Goal: Task Accomplishment & Management: Complete application form

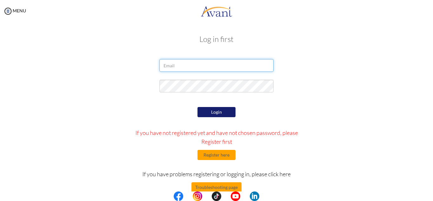
type input "[EMAIL_ADDRESS][DOMAIN_NAME]"
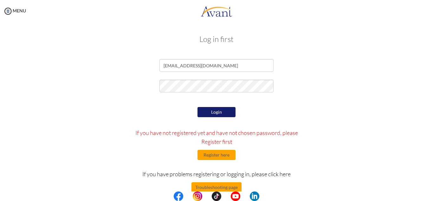
click at [217, 109] on button "Login" at bounding box center [217, 112] width 38 height 10
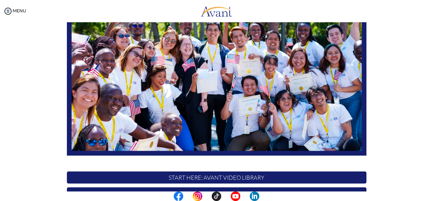
scroll to position [152, 0]
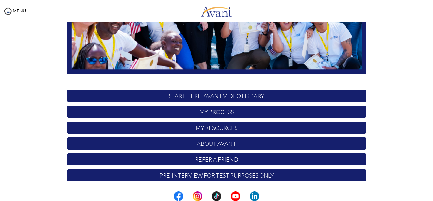
click at [213, 112] on p "My Process" at bounding box center [217, 112] width 300 height 12
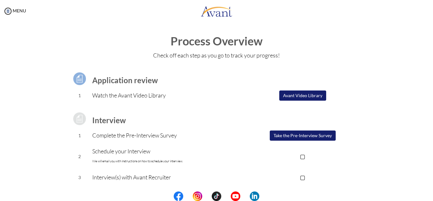
click at [306, 134] on button "Take the Pre-Interview Survey" at bounding box center [303, 135] width 66 height 10
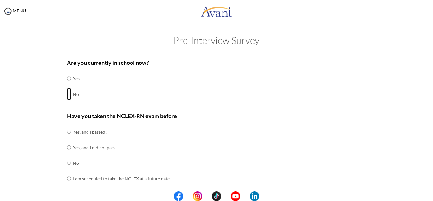
click at [67, 85] on input "radio" at bounding box center [69, 78] width 4 height 13
radio input "true"
click at [67, 138] on input "radio" at bounding box center [69, 131] width 4 height 13
radio input "true"
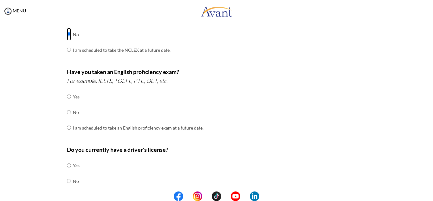
scroll to position [130, 0]
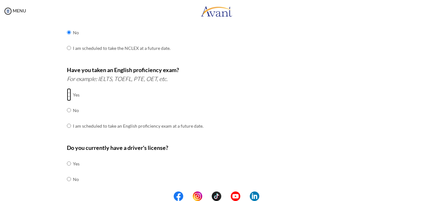
click at [67, 94] on input "radio" at bounding box center [69, 94] width 4 height 13
radio input "true"
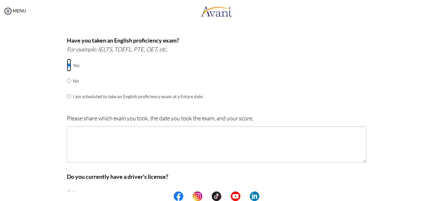
scroll to position [172, 0]
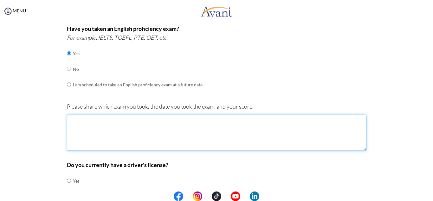
click at [285, 137] on textarea at bounding box center [217, 133] width 300 height 36
type textarea "o"
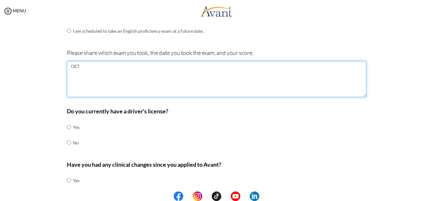
scroll to position [234, 0]
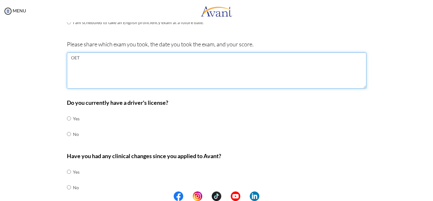
type textarea "OET"
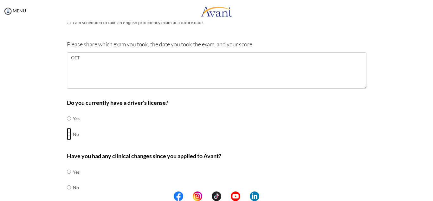
click at [67, 125] on input "radio" at bounding box center [69, 118] width 4 height 13
radio input "true"
click at [67, 172] on input "radio" at bounding box center [69, 171] width 4 height 13
radio input "true"
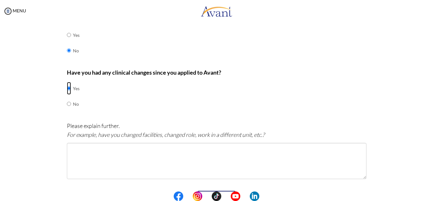
scroll to position [335, 0]
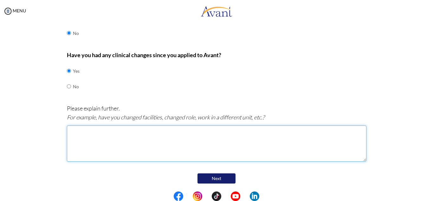
click at [240, 153] on textarea at bounding box center [217, 143] width 300 height 36
type textarea "FROM [MEDICAL_DATA] DEPARTMENT TO EMERGING AND RE-[MEDICAL_DATA] (ADULT, PEDIA,…"
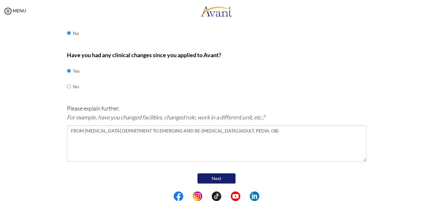
click at [214, 183] on button "Next" at bounding box center [217, 178] width 38 height 10
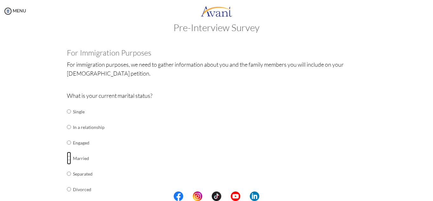
click at [67, 118] on input "radio" at bounding box center [69, 111] width 4 height 13
radio input "true"
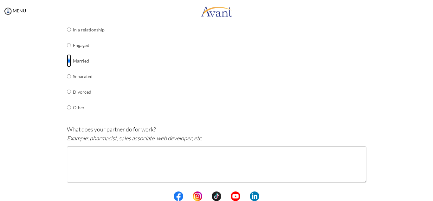
scroll to position [142, 0]
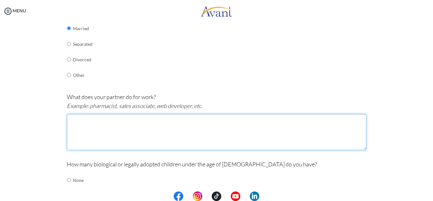
click at [159, 134] on textarea at bounding box center [217, 132] width 300 height 36
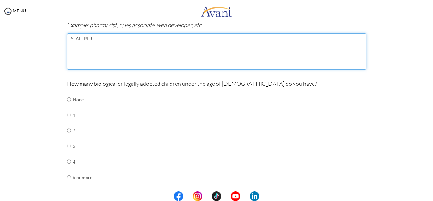
scroll to position [224, 0]
type textarea "SEAFERER"
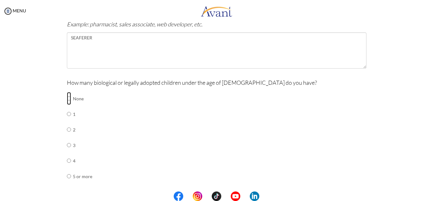
click at [67, 99] on input "radio" at bounding box center [69, 98] width 4 height 13
radio input "true"
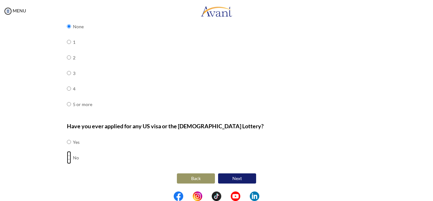
click at [67, 148] on input "radio" at bounding box center [69, 141] width 4 height 13
radio input "true"
click at [242, 176] on button "Next" at bounding box center [237, 178] width 38 height 10
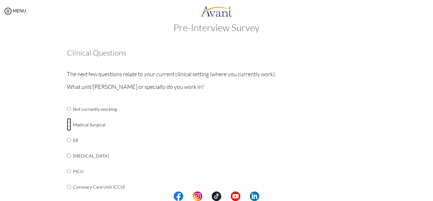
drag, startPoint x: 65, startPoint y: 124, endPoint x: 75, endPoint y: 124, distance: 9.8
click at [75, 124] on tr "Medical Surgical" at bounding box center [119, 125] width 105 height 16
click at [67, 115] on input "radio" at bounding box center [69, 108] width 4 height 13
radio input "true"
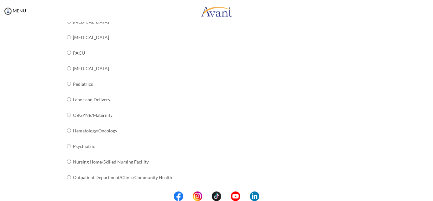
scroll to position [259, 0]
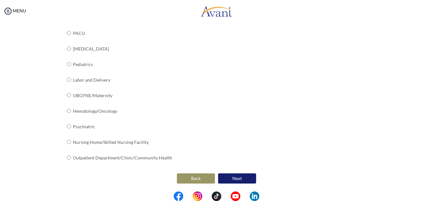
click at [240, 175] on button "Next" at bounding box center [237, 178] width 38 height 10
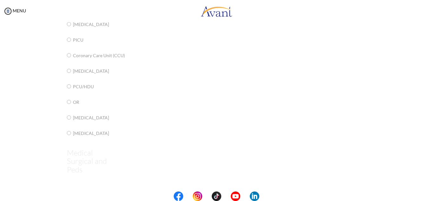
scroll to position [13, 0]
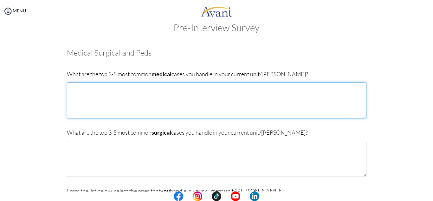
click at [178, 106] on textarea at bounding box center [217, 100] width 300 height 36
type textarea "[MEDICAL_DATA], TUBERCULOSIS, NOSOCOMIAL INFECTIONS"
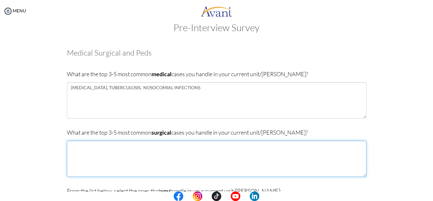
click at [139, 159] on textarea at bounding box center [217, 159] width 300 height 36
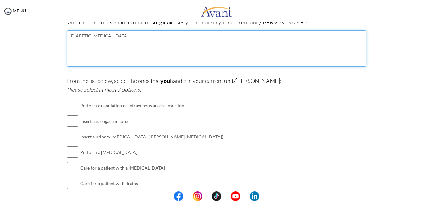
scroll to position [124, 0]
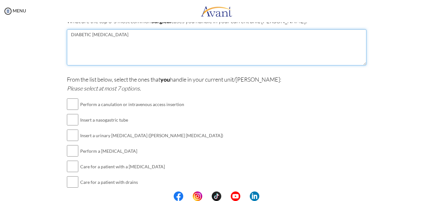
type textarea "DIABETIC [MEDICAL_DATA]"
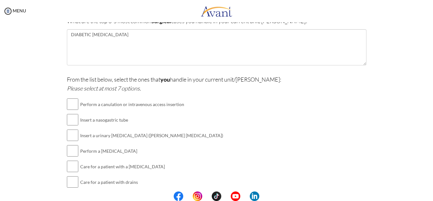
click at [64, 104] on div "Are you currently in school now? Yes No Have you taken the NCLEX-RN exam before…" at bounding box center [216, 86] width 309 height 310
click at [68, 104] on input "checkbox" at bounding box center [72, 104] width 11 height 13
checkbox input "true"
click at [71, 124] on input "checkbox" at bounding box center [72, 119] width 11 height 13
checkbox input "true"
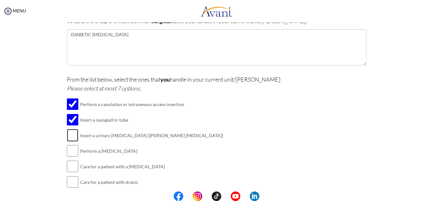
click at [69, 137] on input "checkbox" at bounding box center [72, 135] width 11 height 13
checkbox input "true"
click at [73, 154] on input "checkbox" at bounding box center [72, 150] width 11 height 13
checkbox input "true"
click at [70, 168] on input "checkbox" at bounding box center [72, 166] width 11 height 13
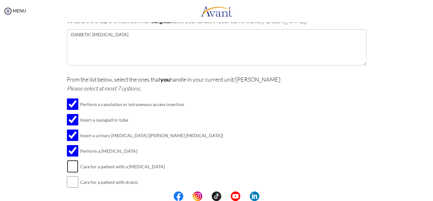
checkbox input "true"
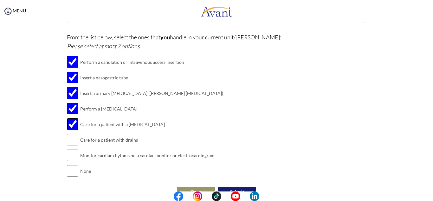
scroll to position [180, 0]
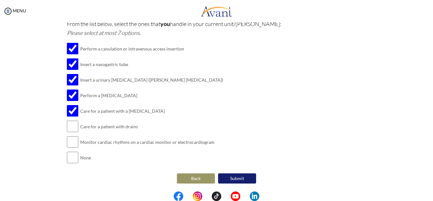
click at [235, 178] on button "Submit" at bounding box center [237, 178] width 38 height 10
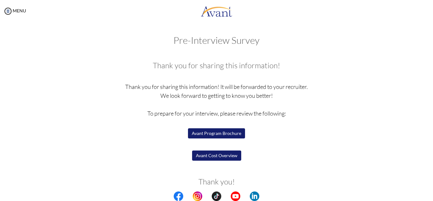
scroll to position [24, 0]
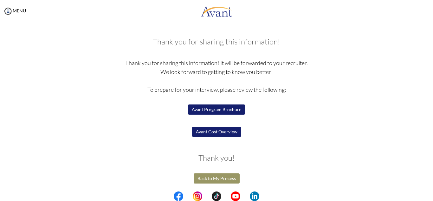
click at [213, 110] on button "Avant Program Brochure" at bounding box center [216, 109] width 57 height 10
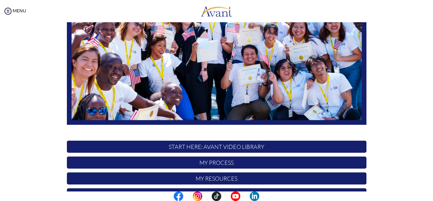
scroll to position [152, 0]
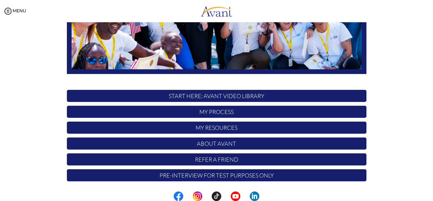
click at [216, 115] on p "My Process" at bounding box center [217, 112] width 300 height 12
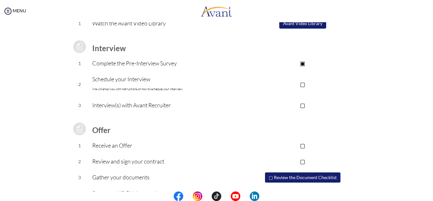
scroll to position [74, 0]
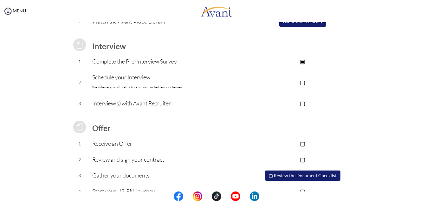
click at [303, 82] on p "▢" at bounding box center [302, 82] width 127 height 9
click at [303, 82] on p "▣" at bounding box center [302, 82] width 127 height 9
click at [142, 82] on p "Schedule your Interview We will email you with instructions on how to schedule …" at bounding box center [165, 82] width 147 height 19
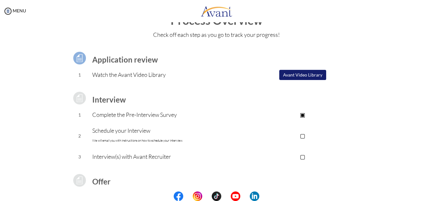
scroll to position [0, 0]
